Goal: Book appointment/travel/reservation

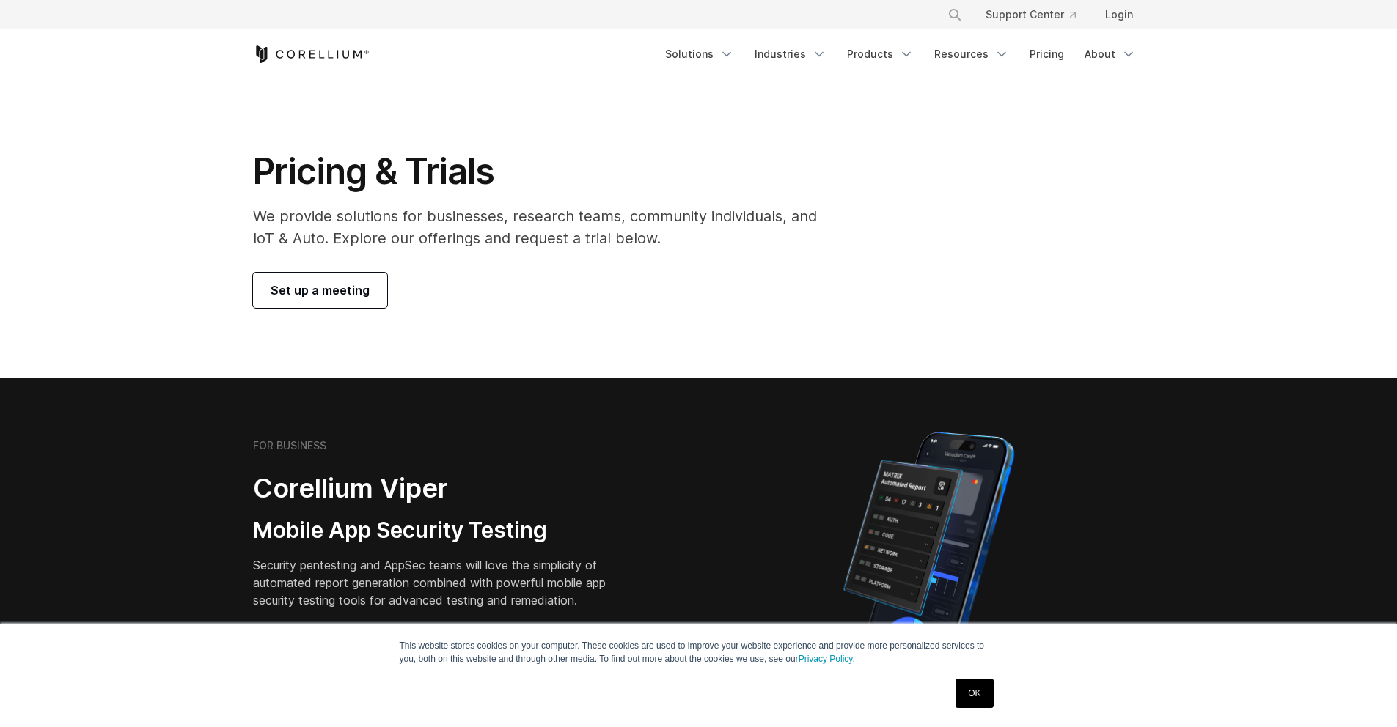
click at [340, 288] on span "Set up a meeting" at bounding box center [320, 291] width 99 height 18
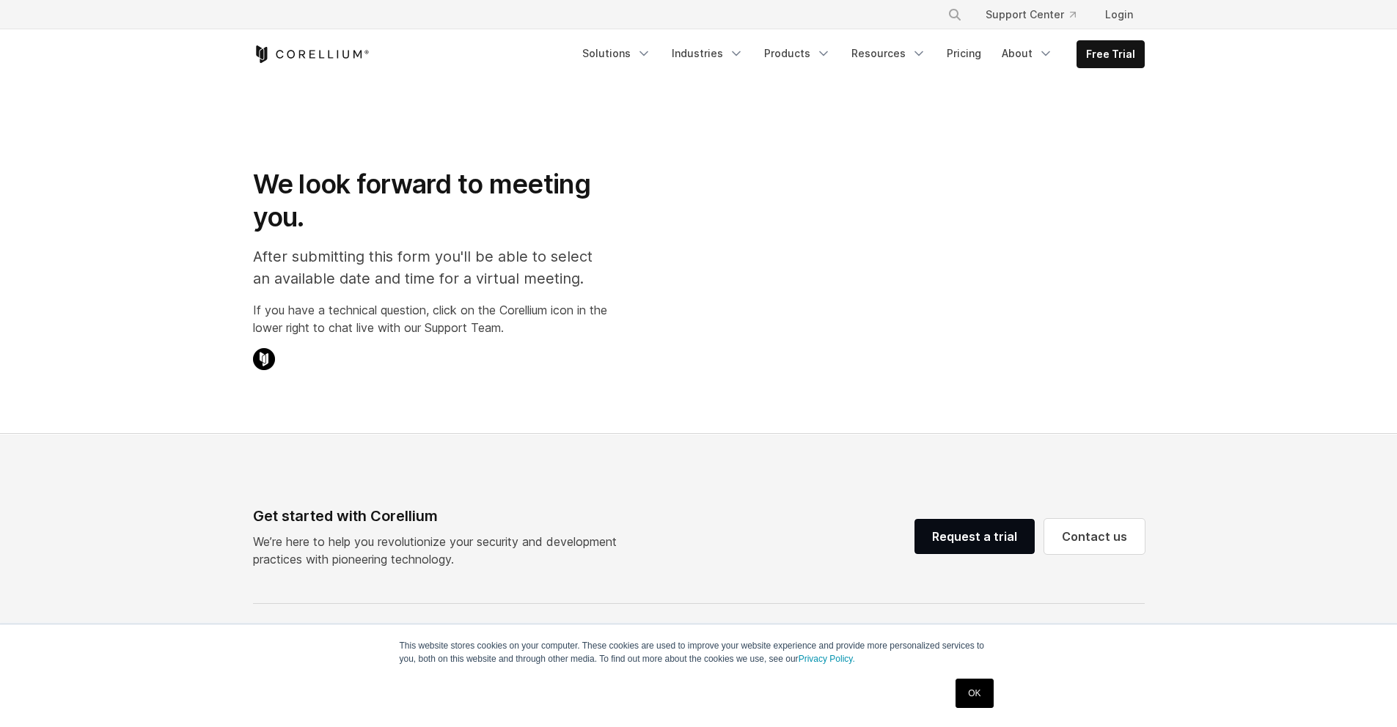
select select "**"
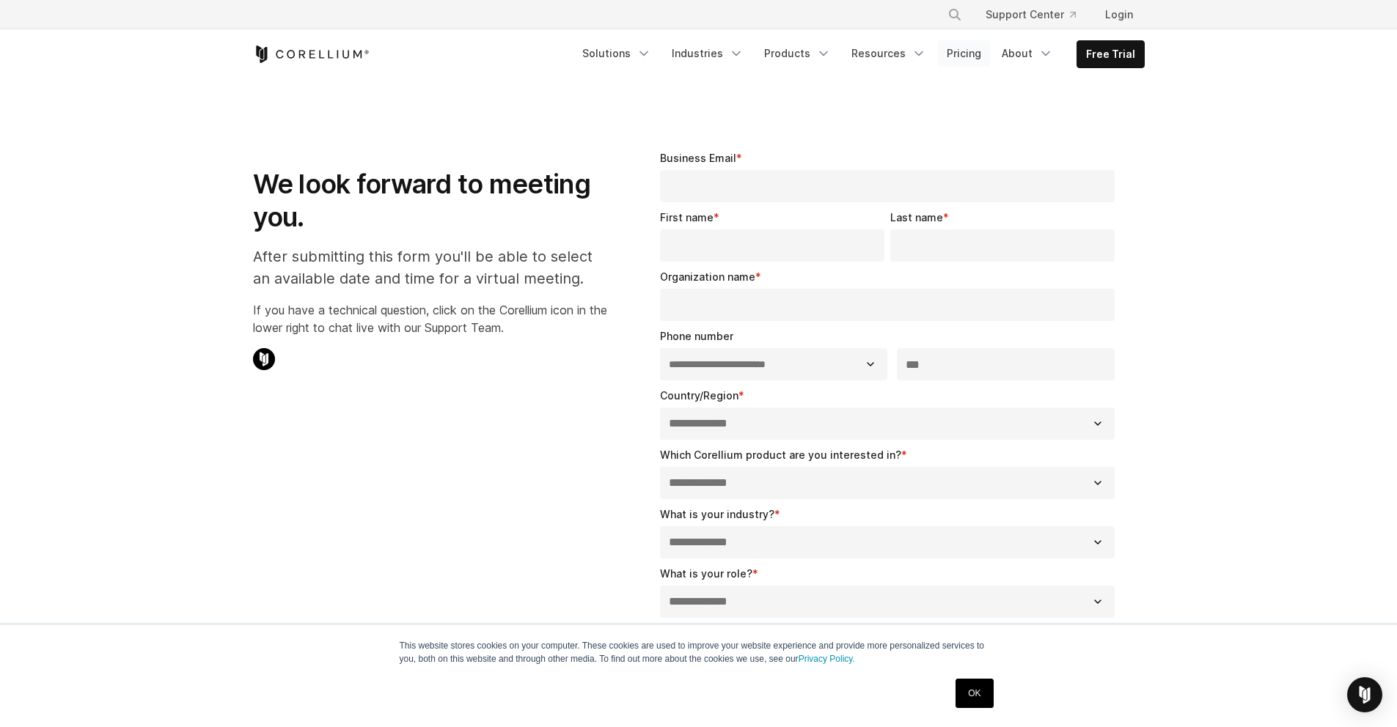
click at [963, 51] on link "Pricing" at bounding box center [964, 53] width 52 height 26
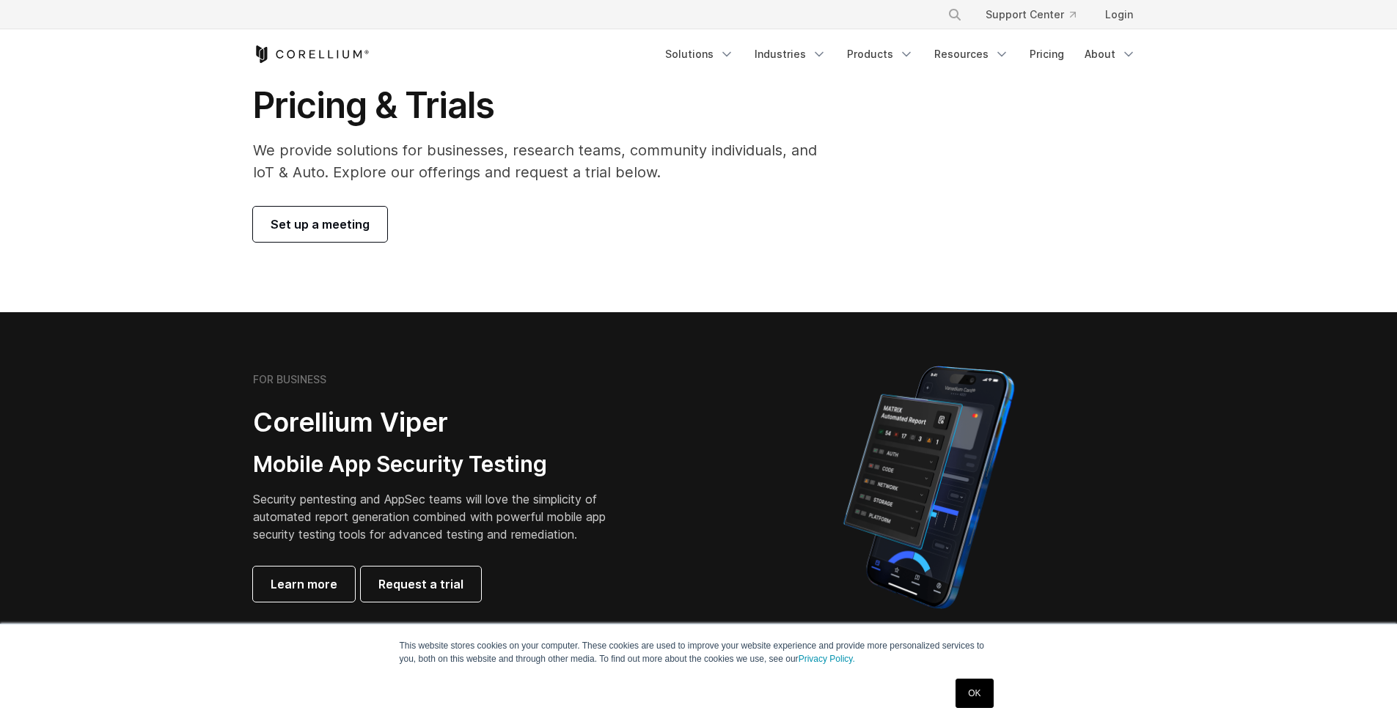
scroll to position [60, 0]
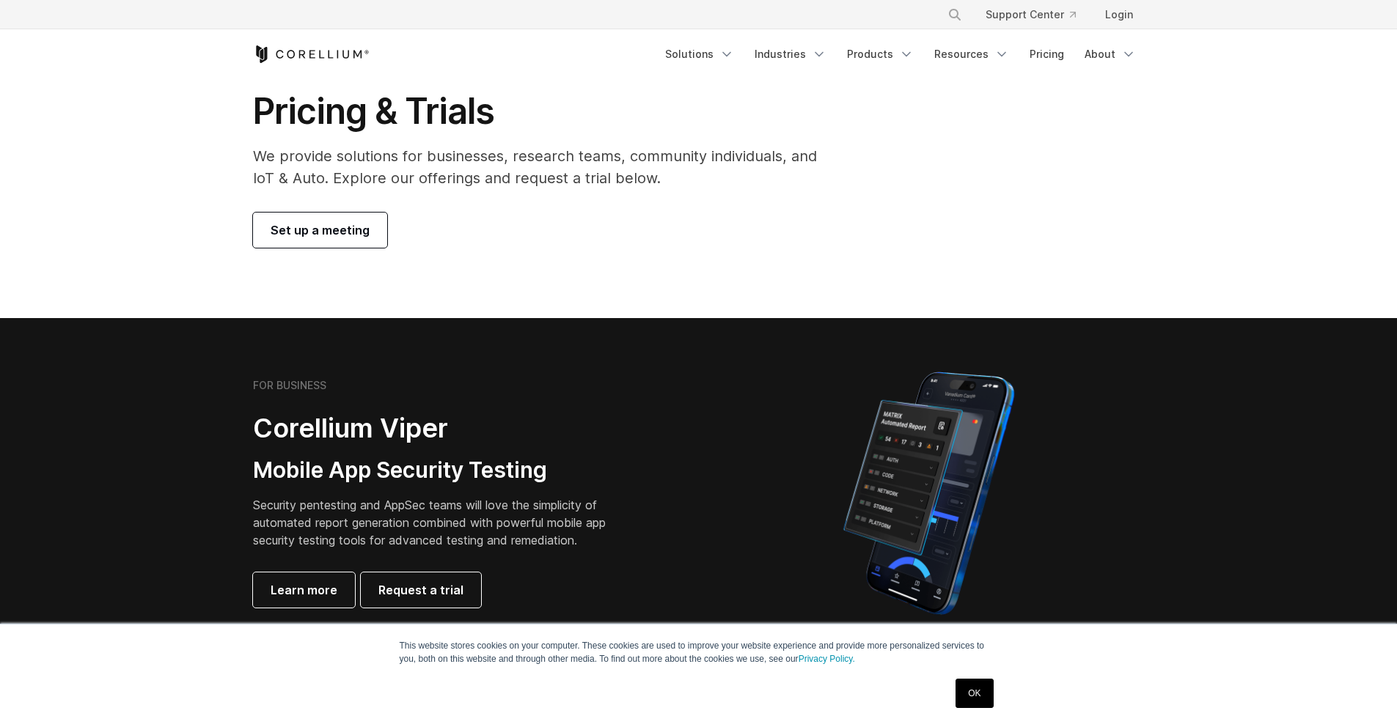
click at [974, 686] on link "OK" at bounding box center [973, 693] width 37 height 29
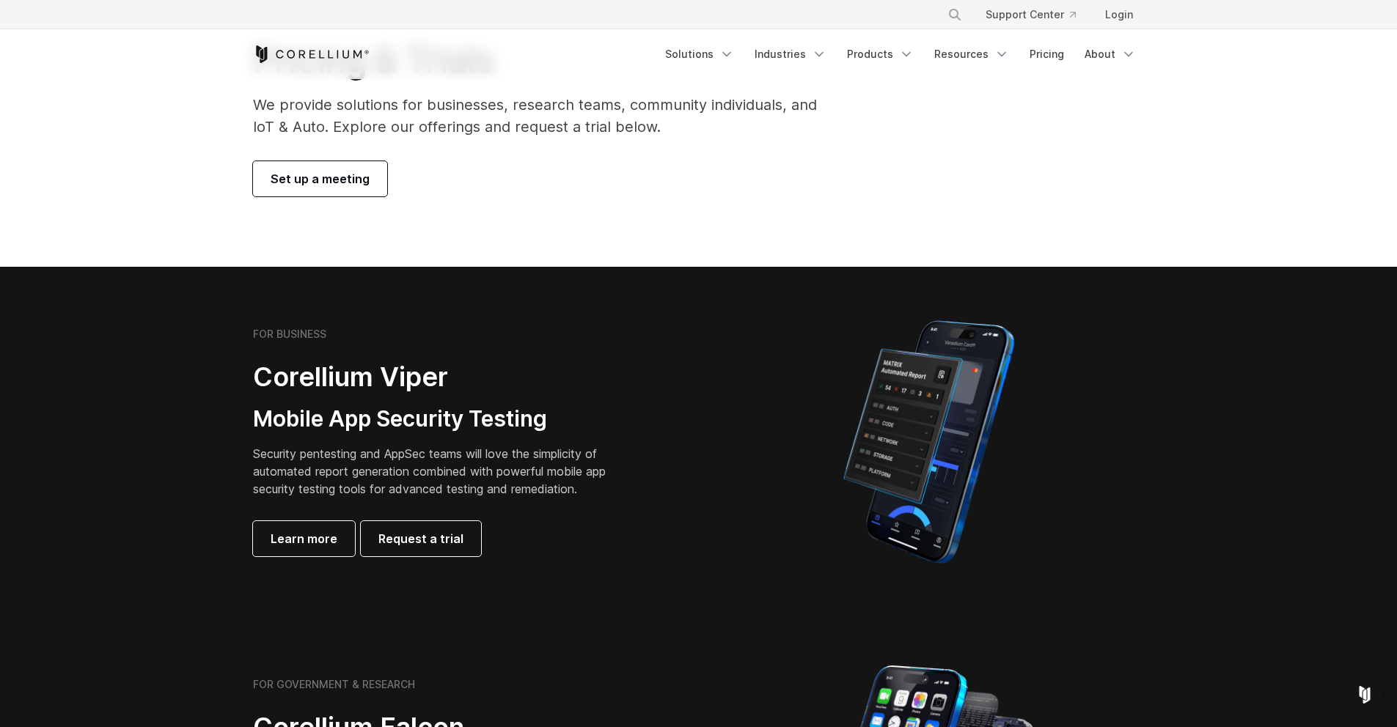
scroll to position [32, 0]
